Goal: Task Accomplishment & Management: Manage account settings

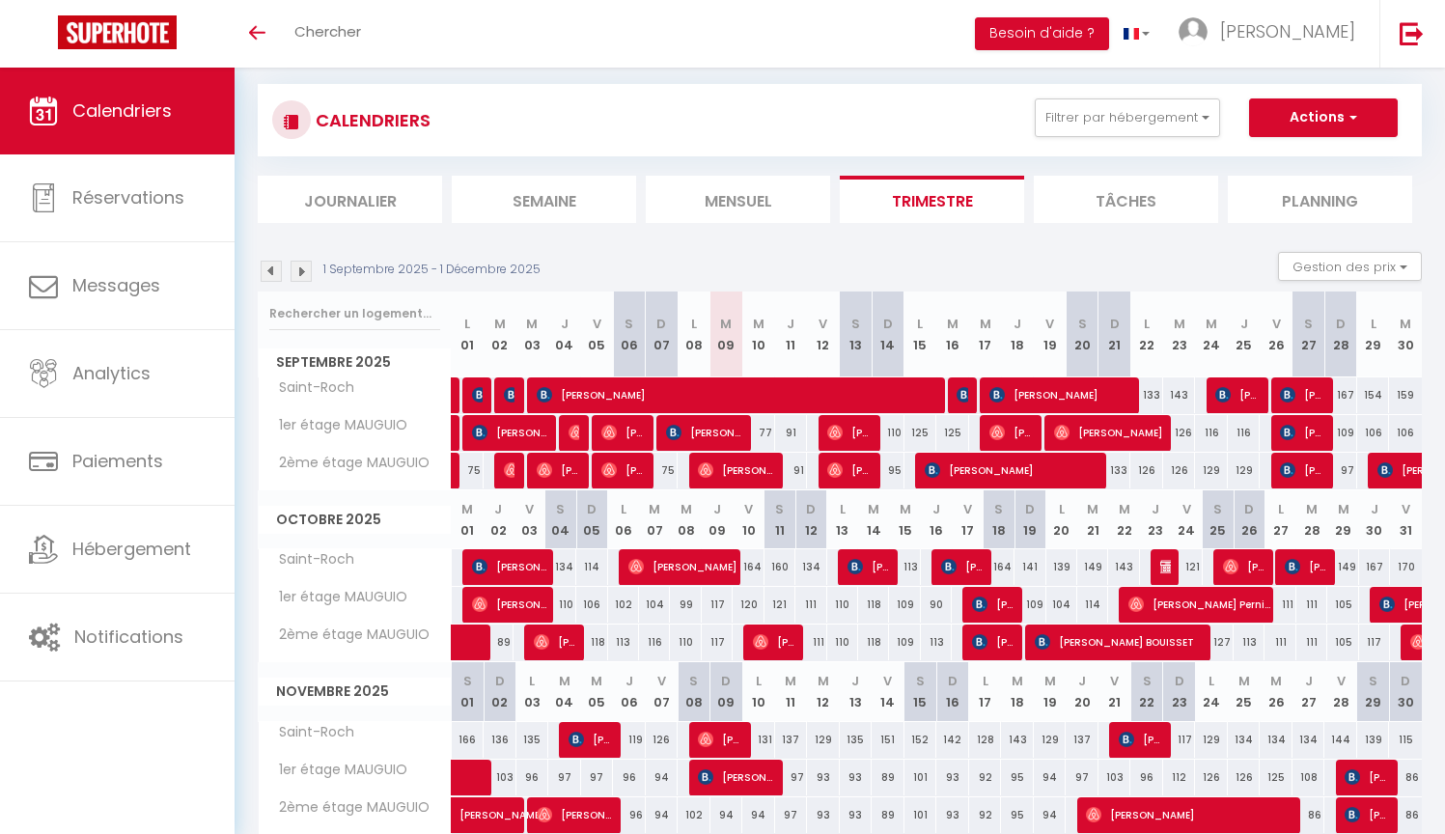
scroll to position [42, 0]
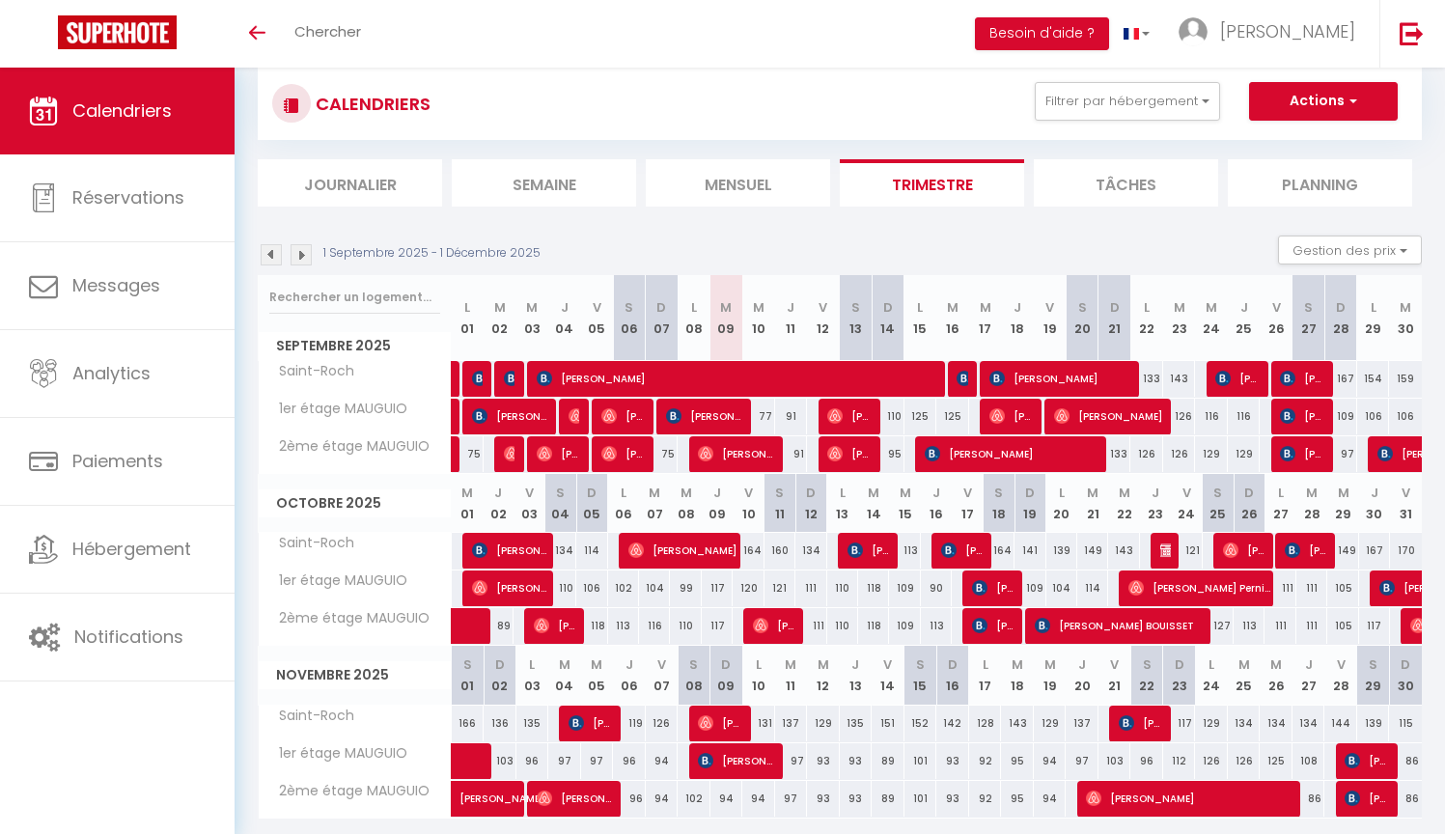
click at [759, 446] on span "[PERSON_NAME]" at bounding box center [736, 453] width 76 height 37
select select "OK"
select select "0"
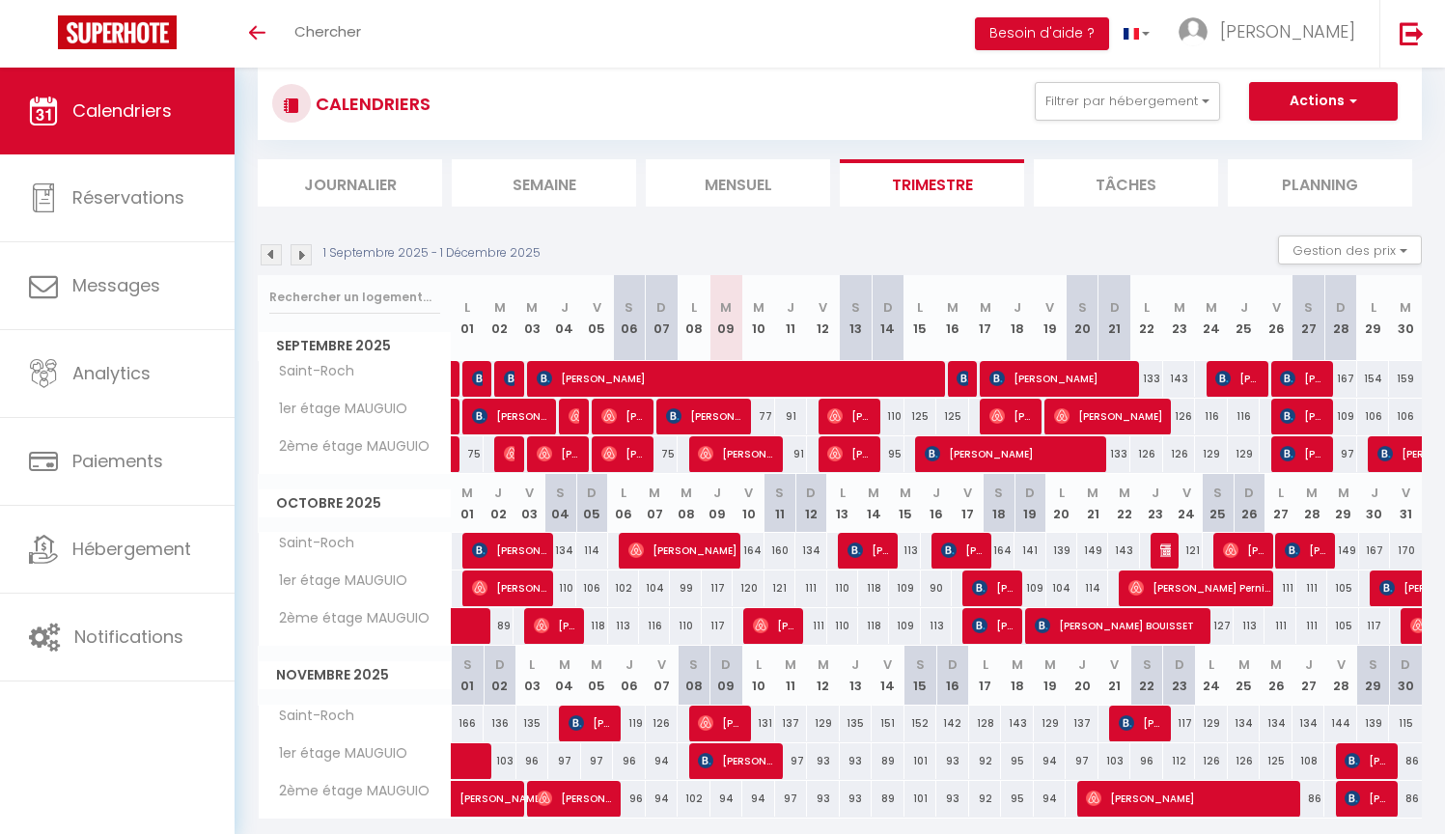
select select "1"
select select
select select "3829"
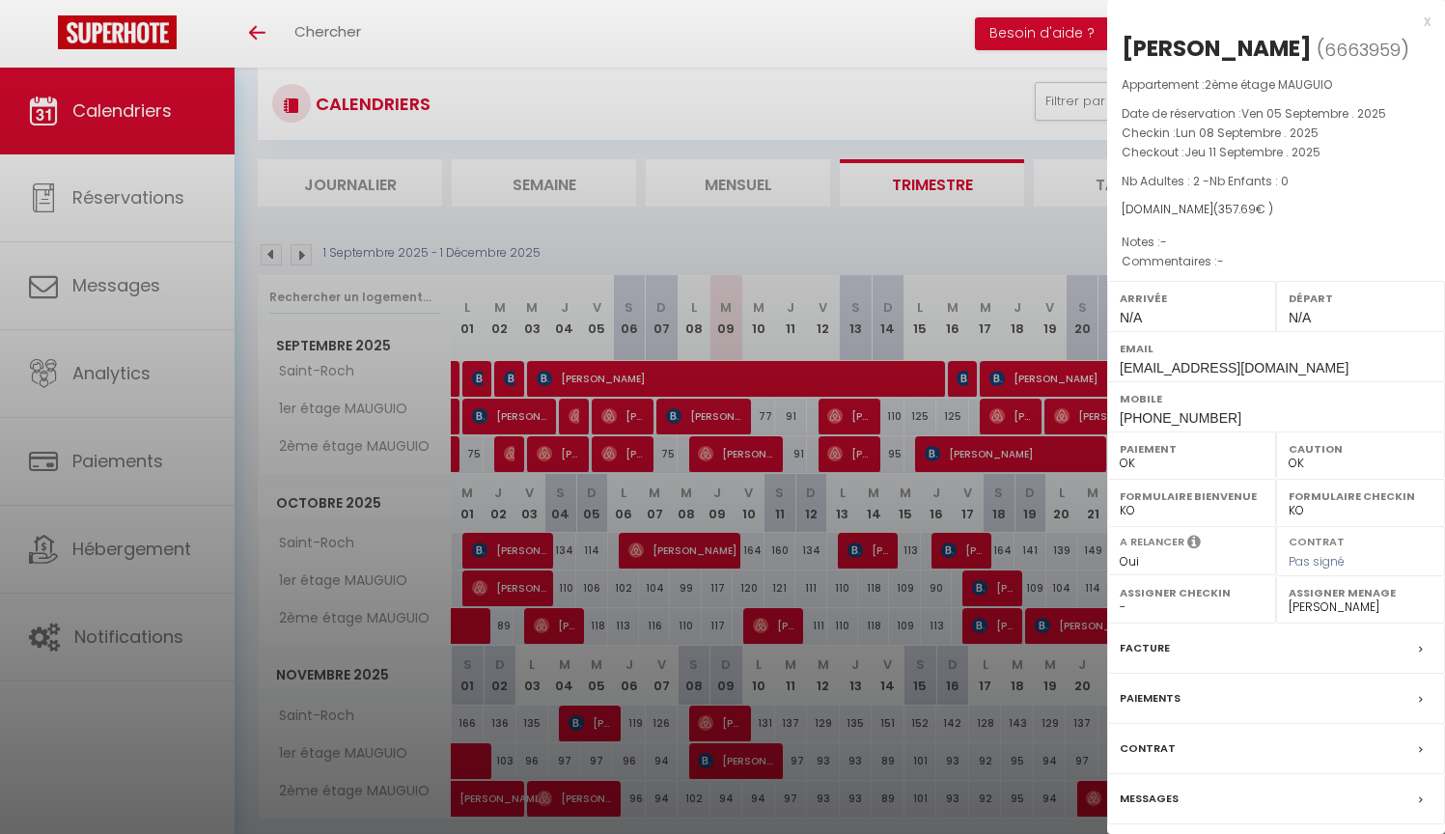
click at [817, 520] on div at bounding box center [722, 417] width 1445 height 834
